Goal: Navigation & Orientation: Understand site structure

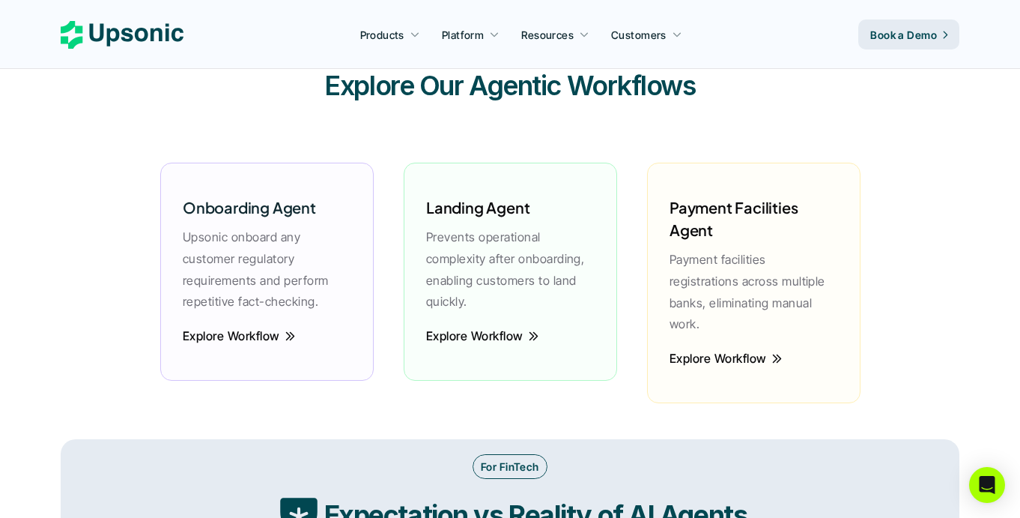
scroll to position [2098, 0]
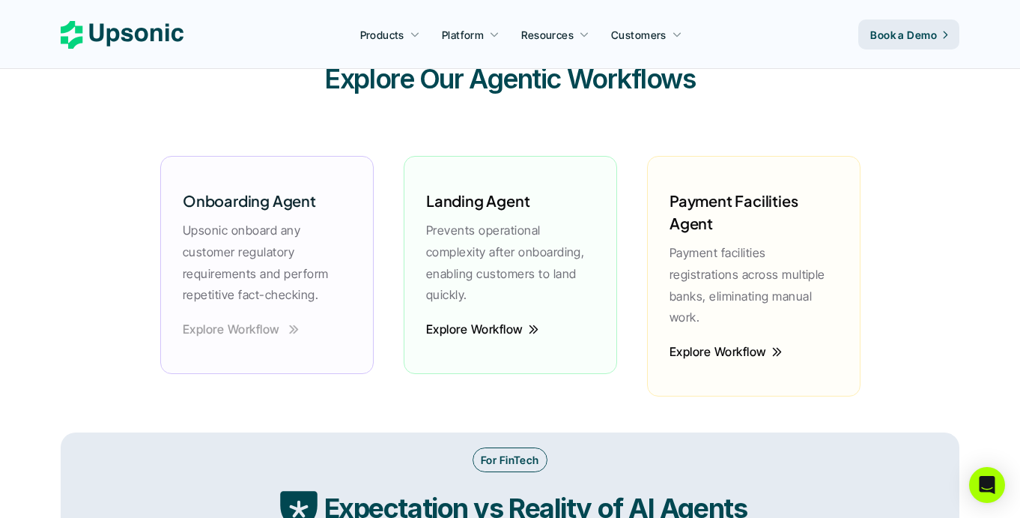
click at [204, 334] on p "Explore Workflow" at bounding box center [230, 329] width 97 height 22
click at [222, 327] on p "Explore Workflow" at bounding box center [230, 329] width 97 height 22
click at [508, 325] on p "Explore Workflow" at bounding box center [474, 329] width 97 height 22
click at [747, 341] on p "Explore Workflow" at bounding box center [717, 352] width 97 height 22
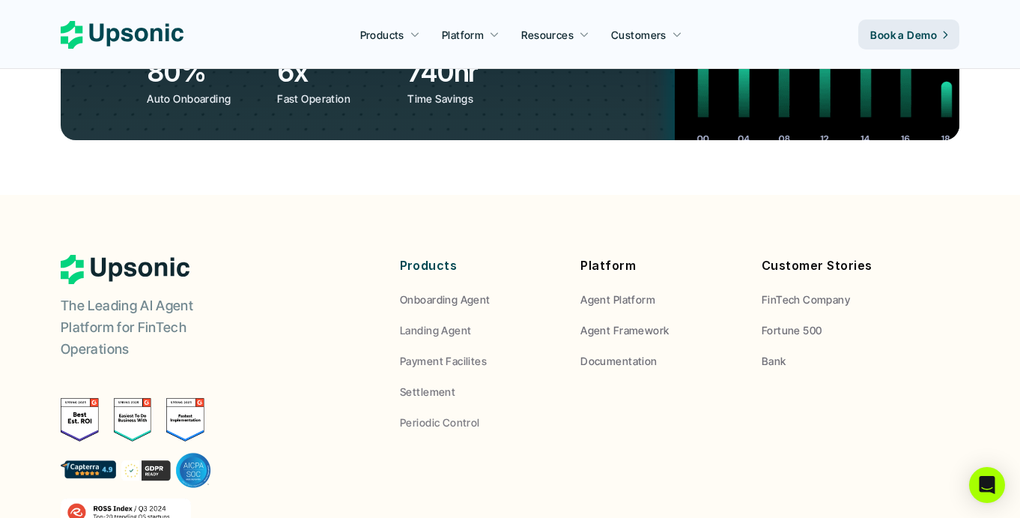
scroll to position [5587, 0]
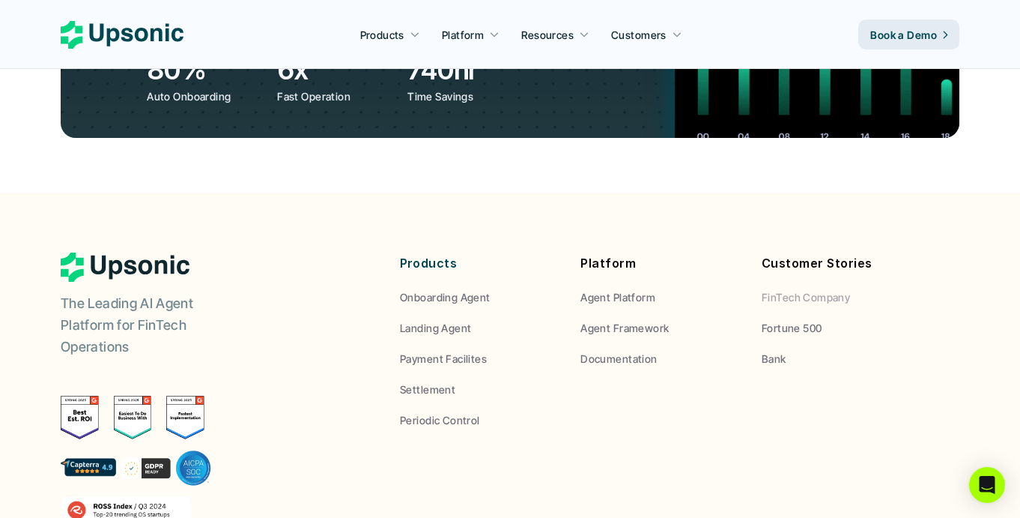
click at [786, 289] on p "FinTech Company" at bounding box center [806, 297] width 88 height 16
click at [789, 289] on p "FinTech Company" at bounding box center [806, 297] width 88 height 16
click at [790, 320] on p "Fortune 500" at bounding box center [792, 328] width 61 height 16
click at [775, 351] on p "Bank" at bounding box center [774, 359] width 25 height 16
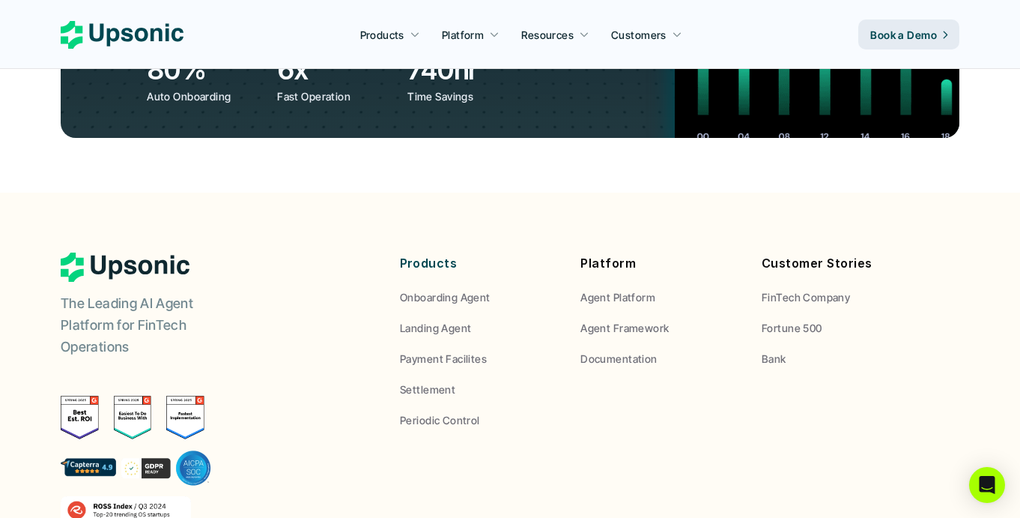
scroll to position [5586, 0]
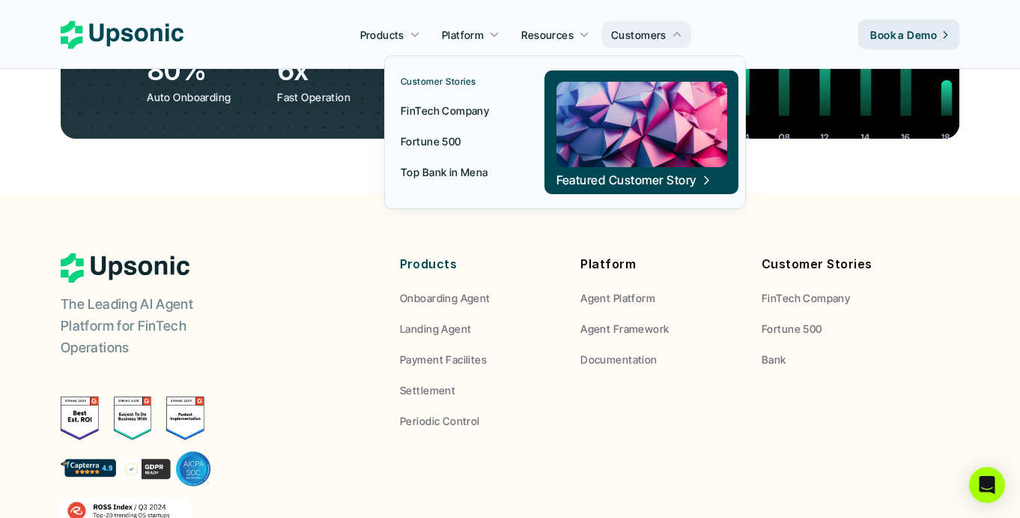
click at [437, 114] on p "FinTech Company" at bounding box center [445, 111] width 88 height 16
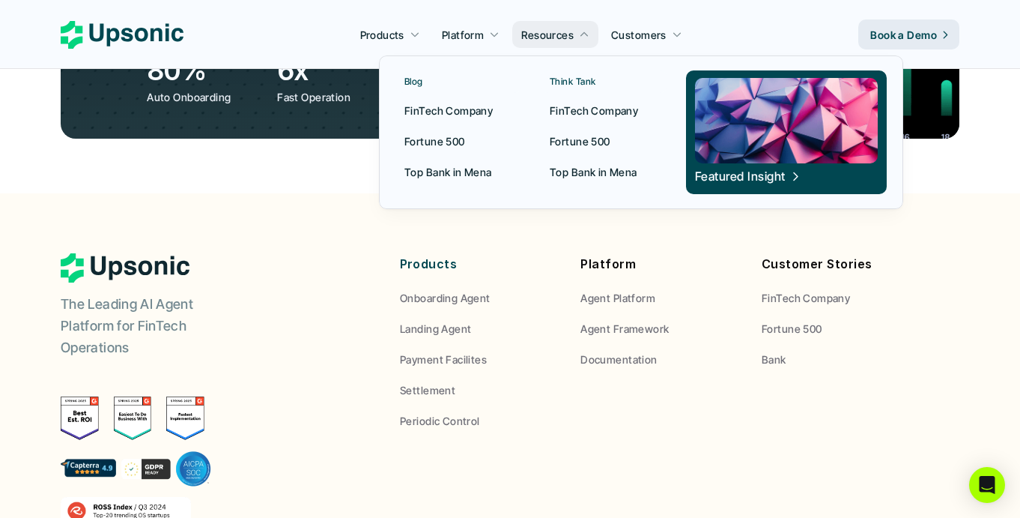
click at [464, 106] on p "FinTech Company" at bounding box center [448, 111] width 88 height 16
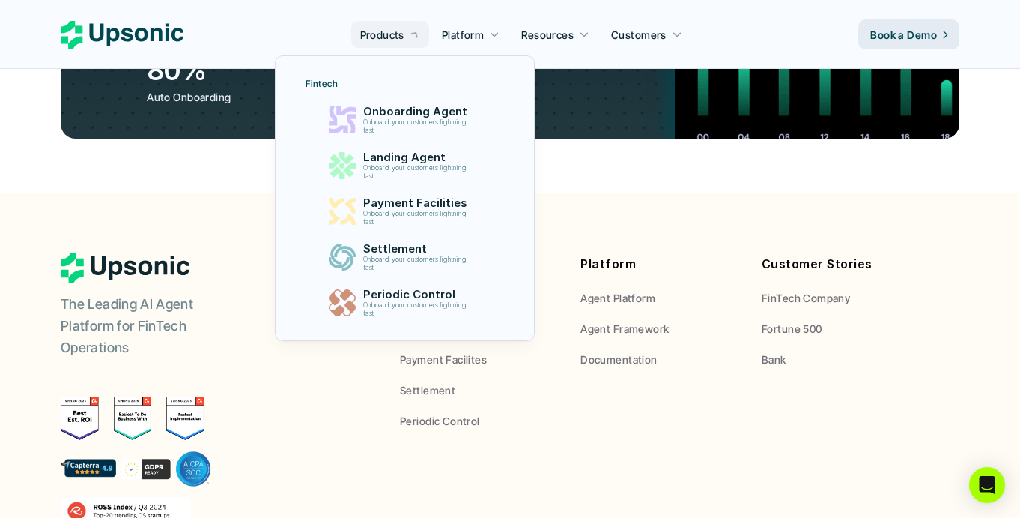
click at [395, 29] on p "Products" at bounding box center [382, 35] width 44 height 16
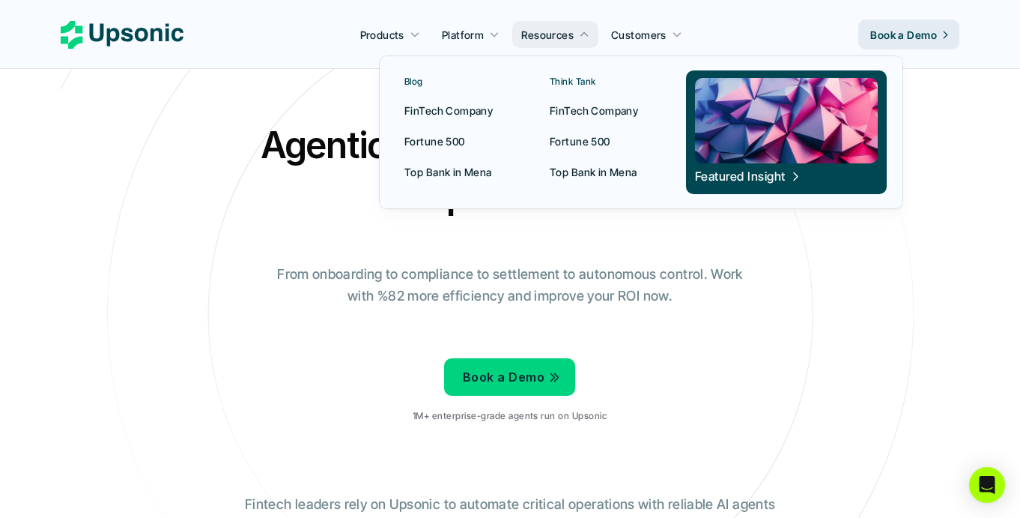
click at [457, 175] on p "Top Bank in Mena" at bounding box center [448, 172] width 88 height 16
click at [432, 112] on p "FinTech Company" at bounding box center [448, 111] width 88 height 16
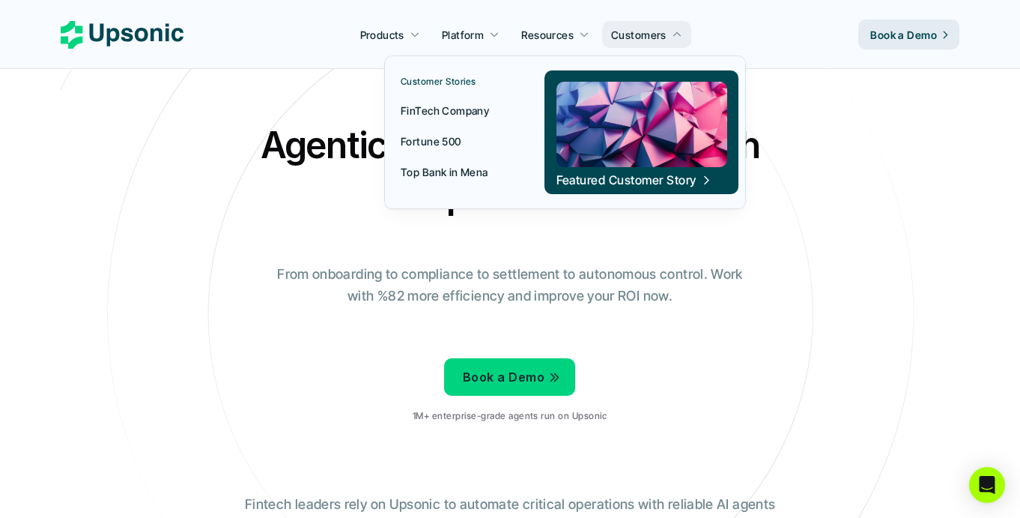
click at [434, 137] on p "Fortune 500" at bounding box center [431, 141] width 61 height 16
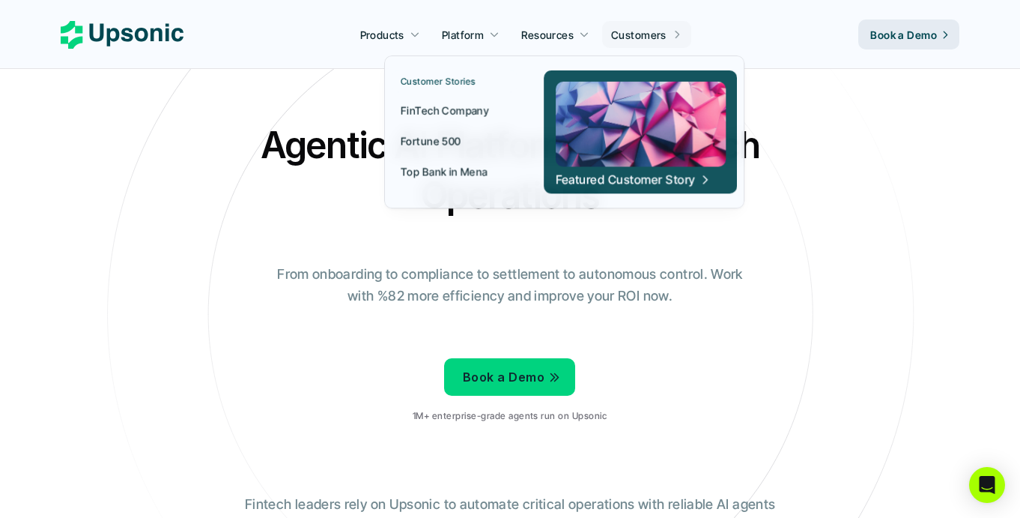
click at [651, 42] on p "Customers" at bounding box center [638, 35] width 55 height 16
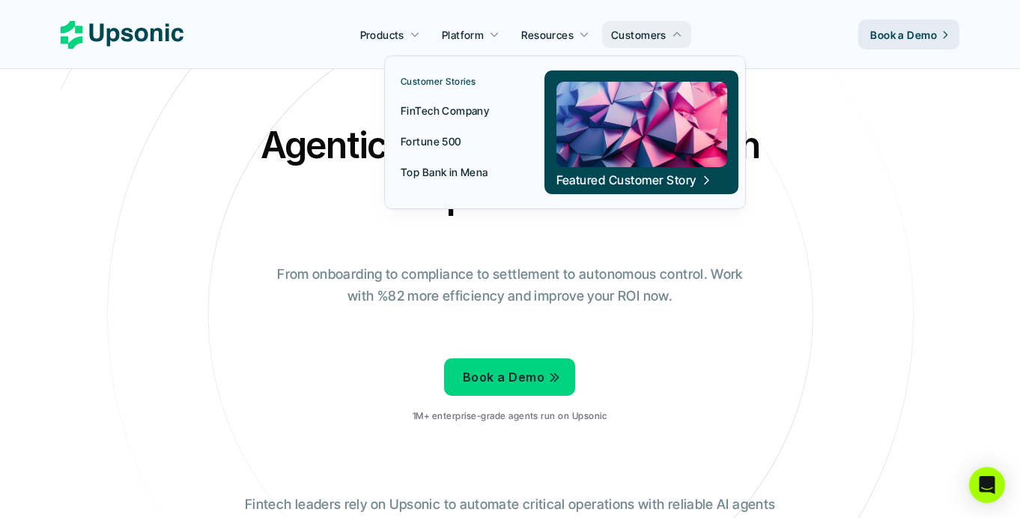
click at [454, 173] on p "Top Bank in Mena" at bounding box center [445, 172] width 88 height 16
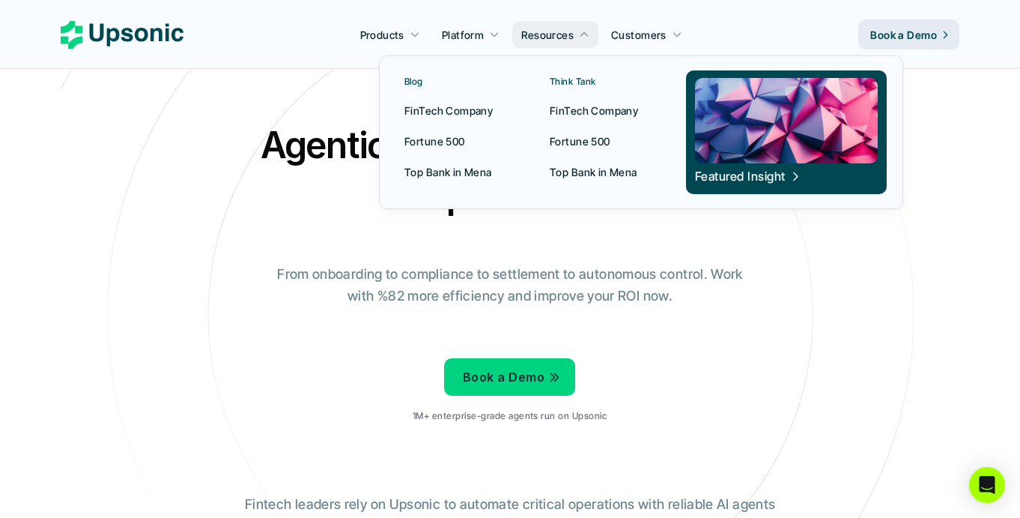
click at [446, 172] on p "Top Bank in Mena" at bounding box center [448, 172] width 88 height 16
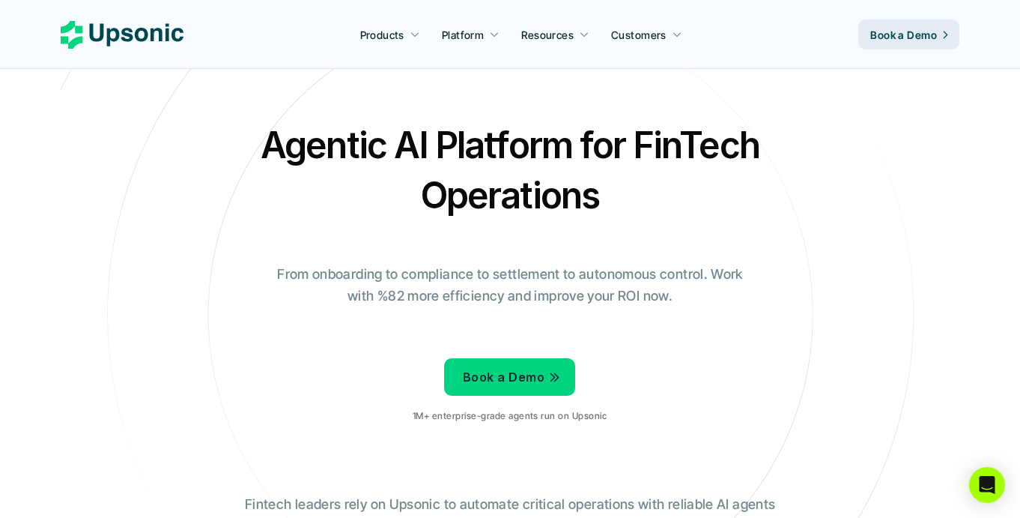
click at [395, 33] on p "Products" at bounding box center [382, 35] width 44 height 16
click at [145, 28] on icon at bounding box center [122, 35] width 123 height 28
